Goal: Find specific page/section: Find specific page/section

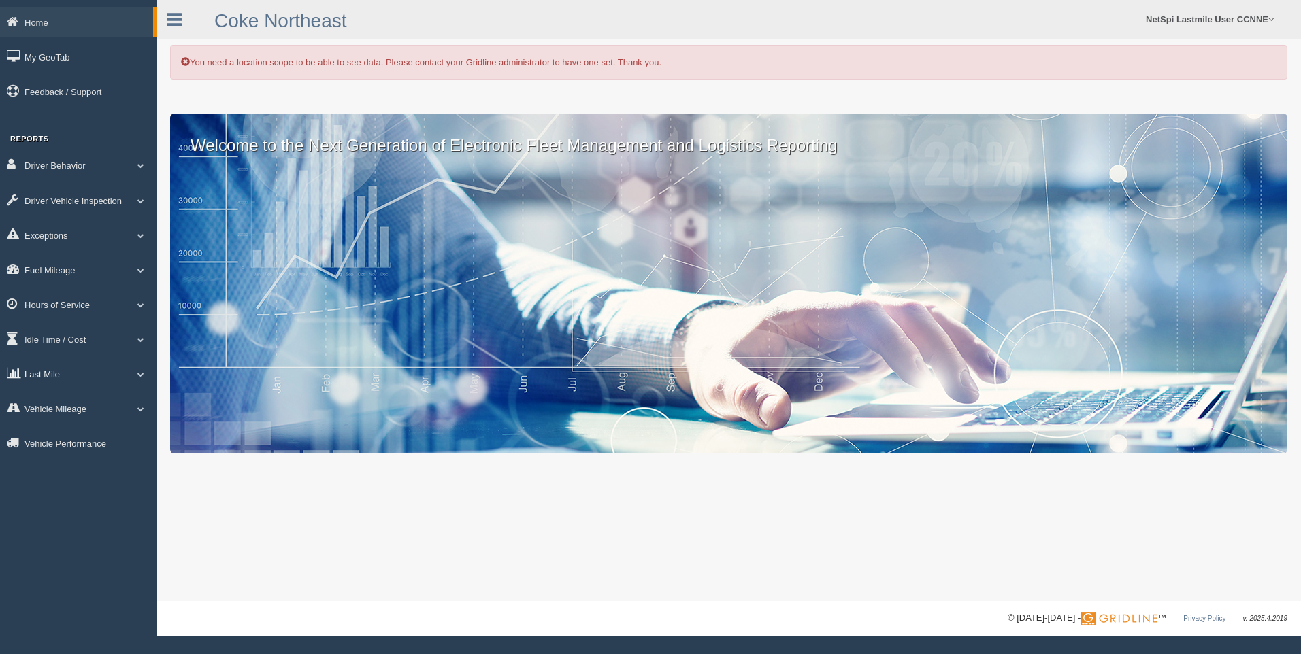
click at [38, 371] on link "Last Mile" at bounding box center [78, 374] width 156 height 31
click at [52, 402] on link "Planned Vs Actual" at bounding box center [88, 405] width 129 height 24
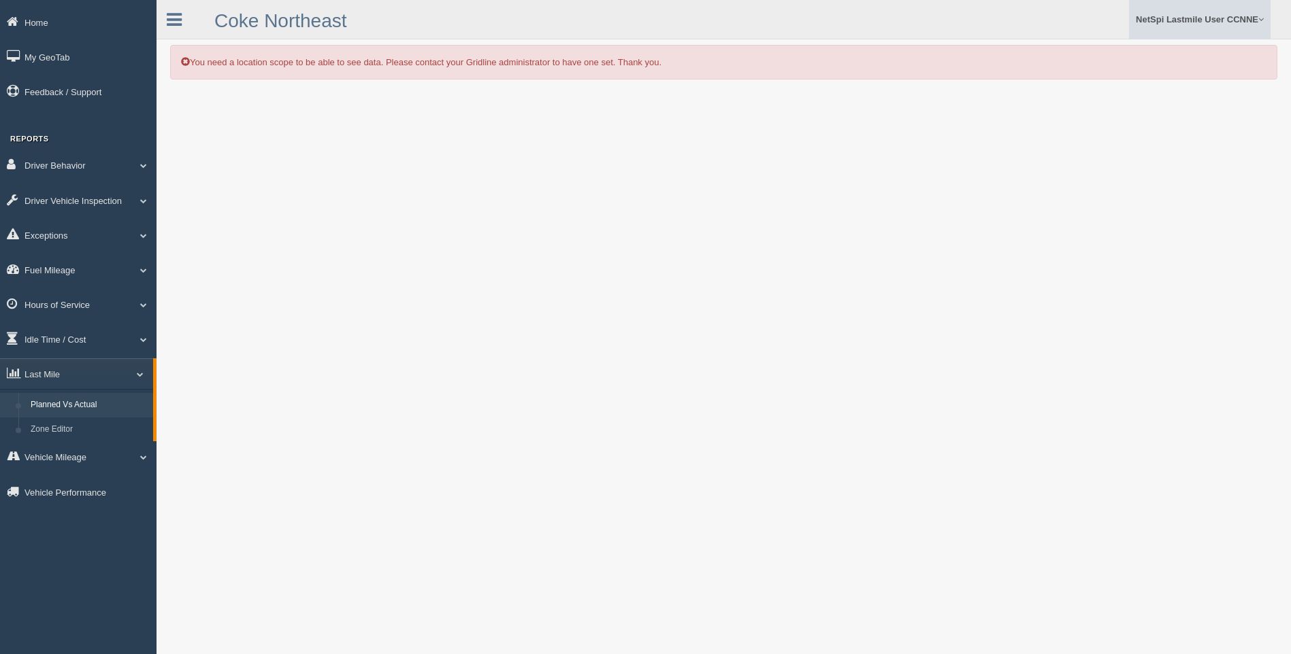
click at [1199, 22] on link "NetSpi Lastmile User CCNNE" at bounding box center [1200, 19] width 142 height 39
click at [1161, 99] on link "Log Off" at bounding box center [1195, 109] width 148 height 28
